Goal: Navigation & Orientation: Go to known website

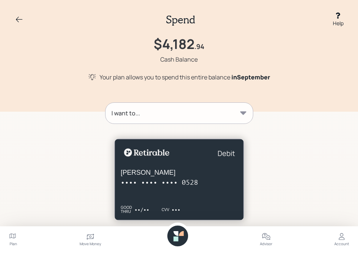
click at [19, 21] on icon at bounding box center [19, 19] width 9 height 9
